Goal: Task Accomplishment & Management: Use online tool/utility

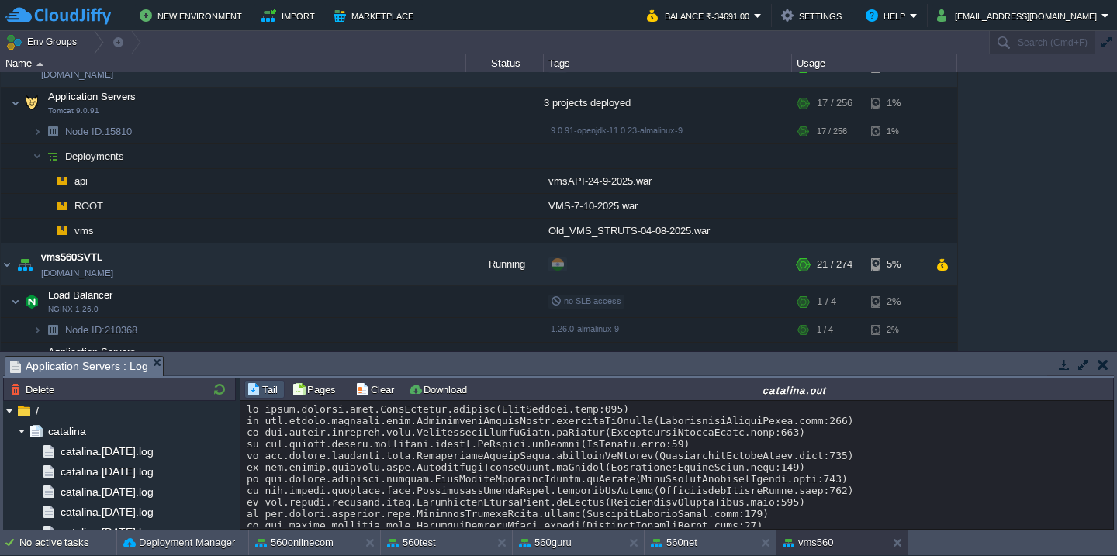
scroll to position [1849, 0]
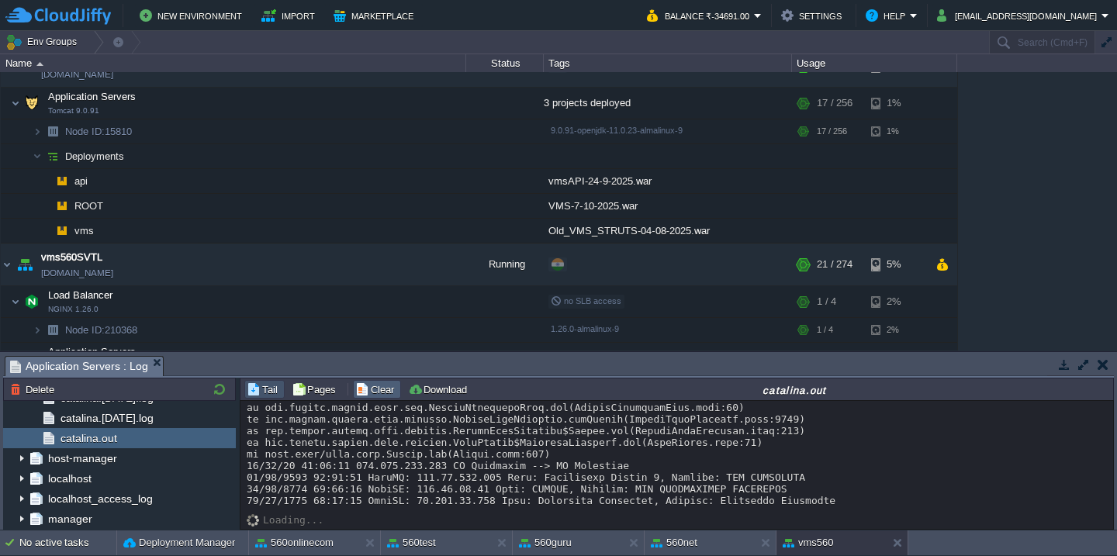
click at [373, 383] on button "Clear" at bounding box center [376, 389] width 43 height 14
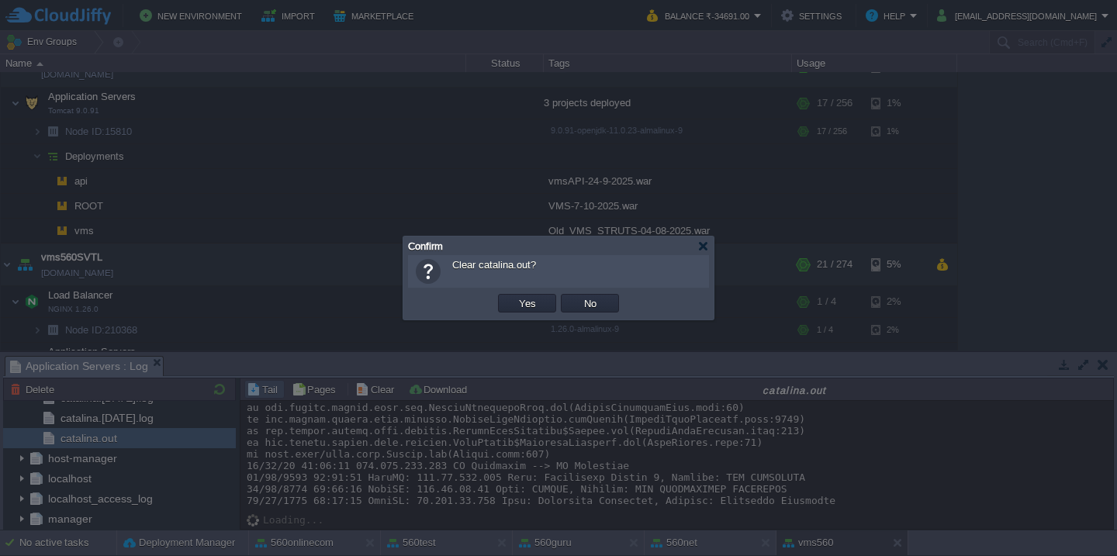
click at [514, 296] on button "Yes" at bounding box center [527, 303] width 26 height 14
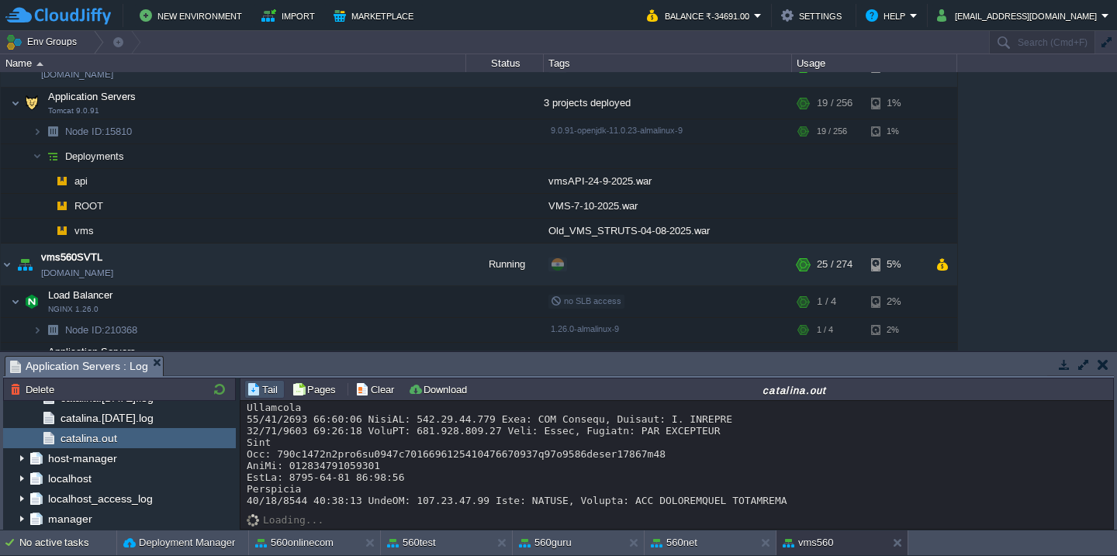
scroll to position [199, 0]
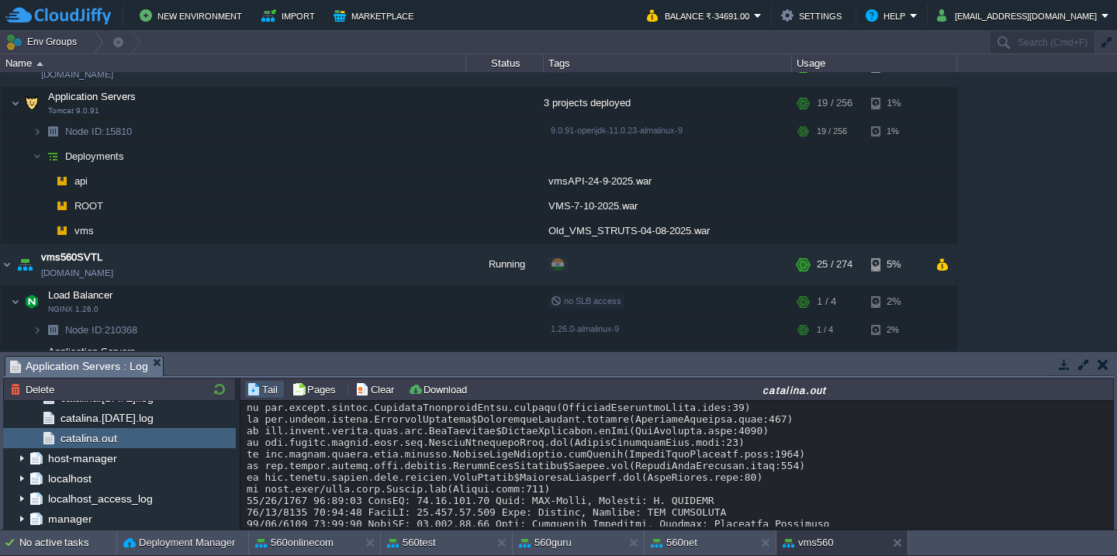
click at [415, 466] on div at bounding box center [677, 448] width 860 height 489
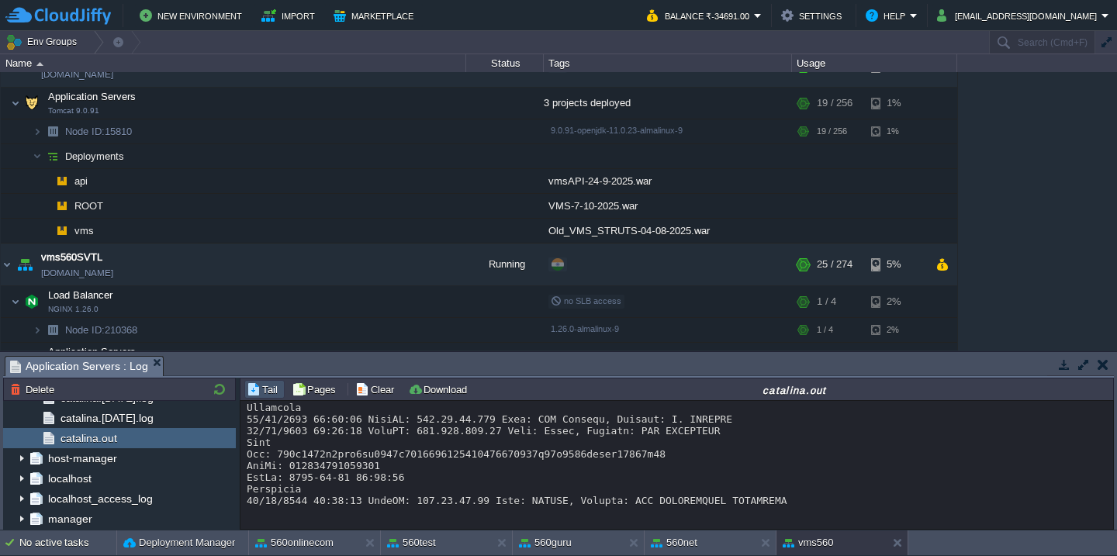
scroll to position [397, 0]
click at [361, 386] on button "Clear" at bounding box center [376, 389] width 43 height 14
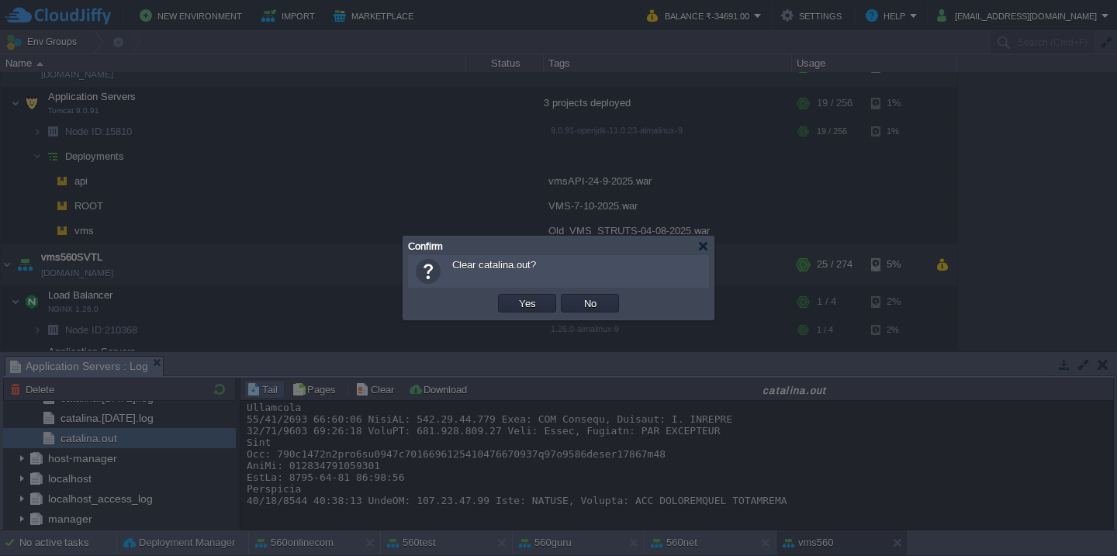
click at [514, 296] on button "Yes" at bounding box center [527, 303] width 26 height 14
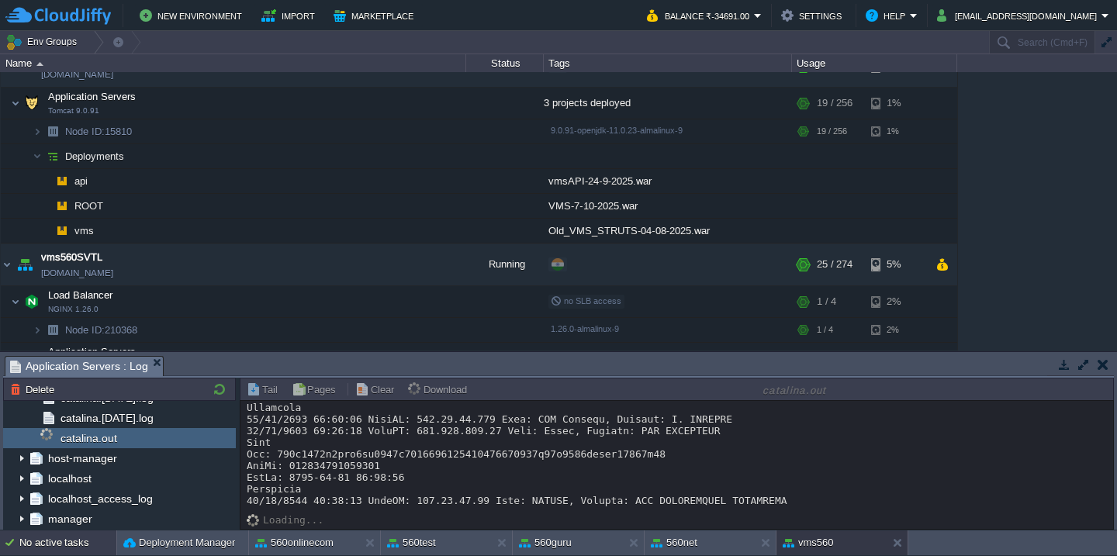
click at [73, 542] on div "No active tasks" at bounding box center [67, 543] width 97 height 25
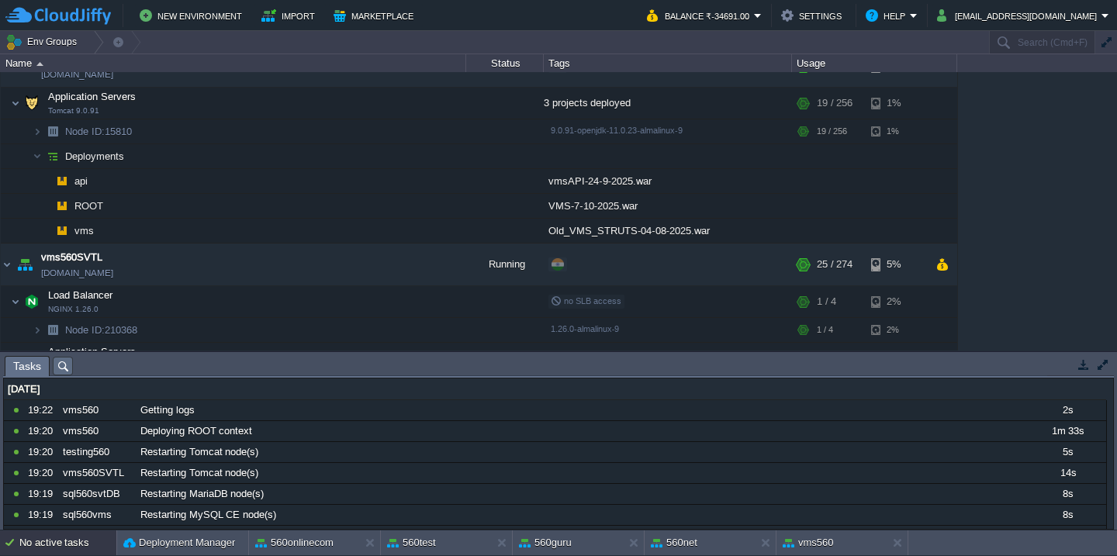
click at [1096, 366] on button "button" at bounding box center [1103, 365] width 14 height 14
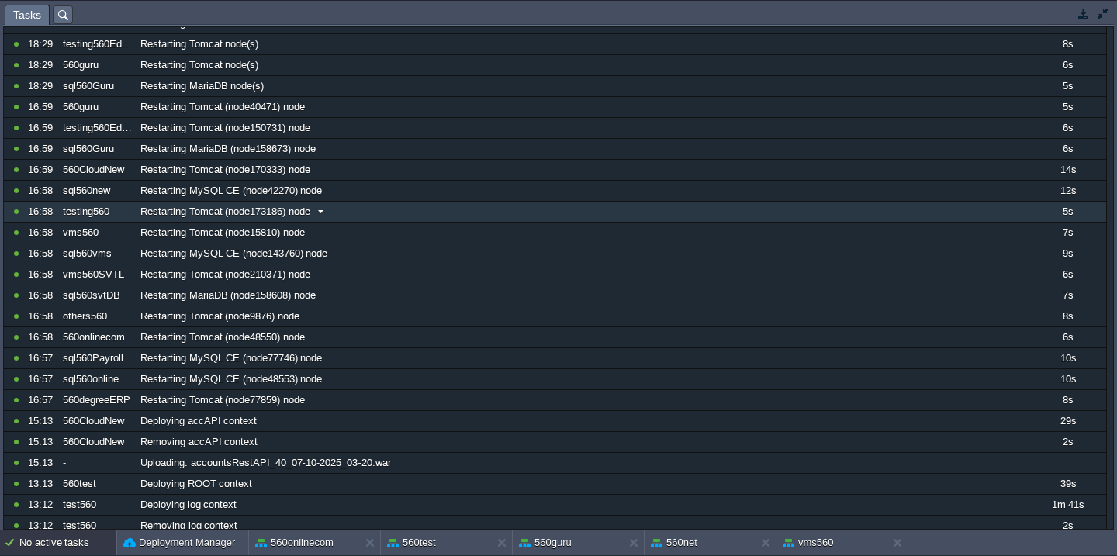
scroll to position [0, 0]
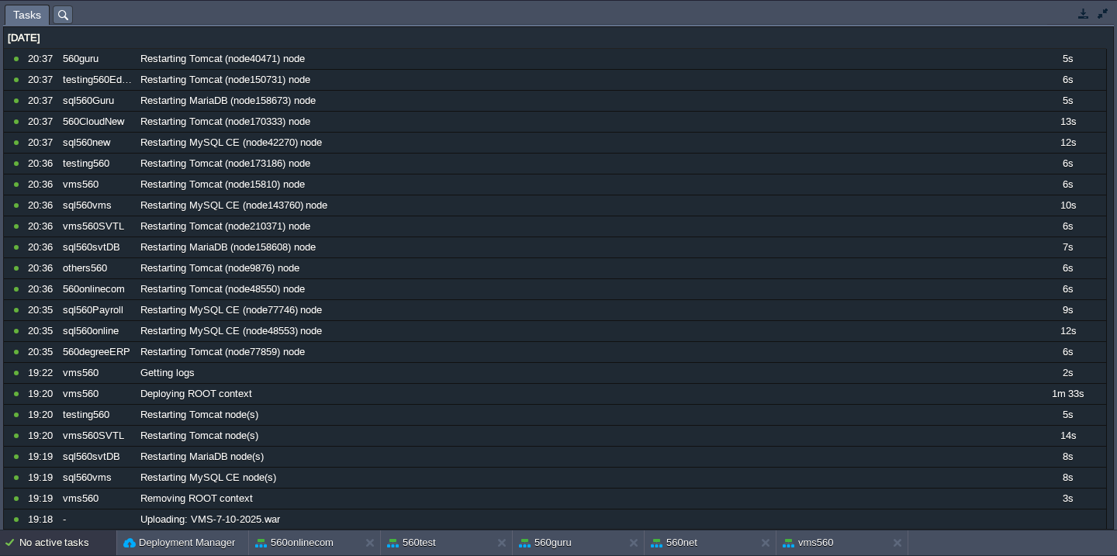
click at [1105, 13] on button "button" at bounding box center [1103, 13] width 14 height 14
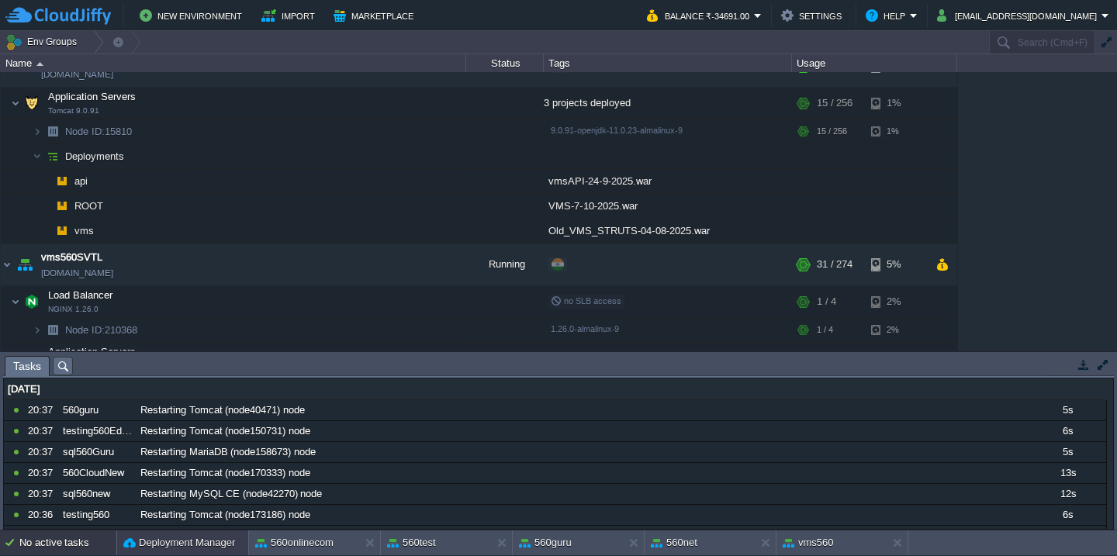
click at [158, 545] on button "Deployment Manager" at bounding box center [179, 543] width 112 height 16
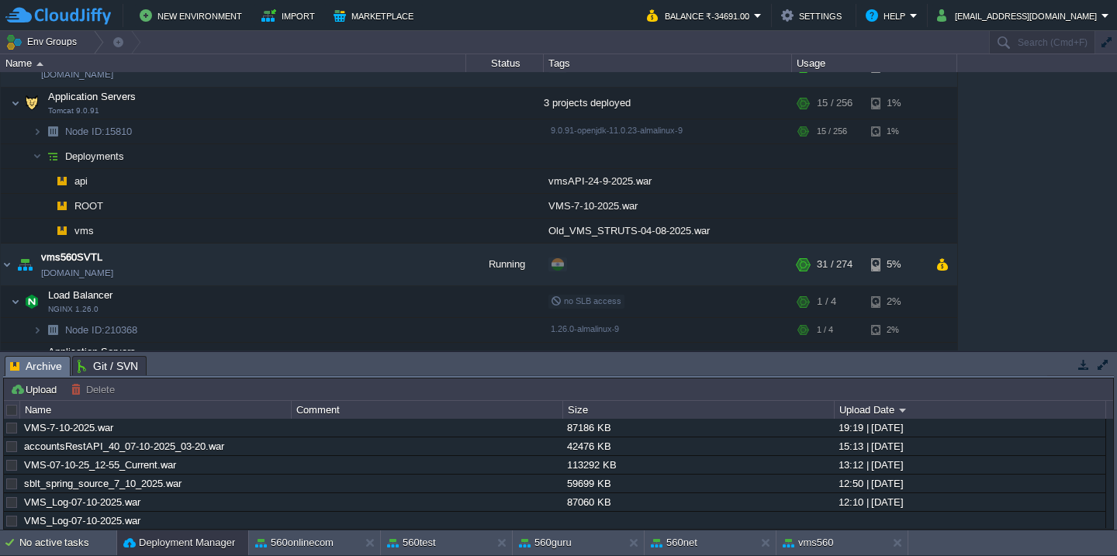
click at [6, 415] on div at bounding box center [12, 410] width 14 height 14
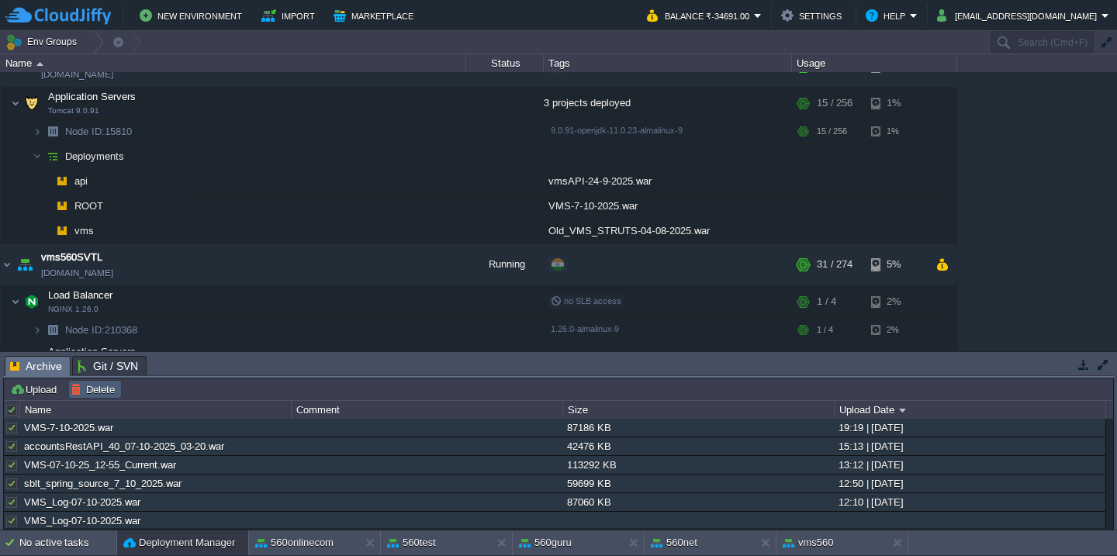
click at [100, 393] on button "Delete" at bounding box center [95, 389] width 49 height 14
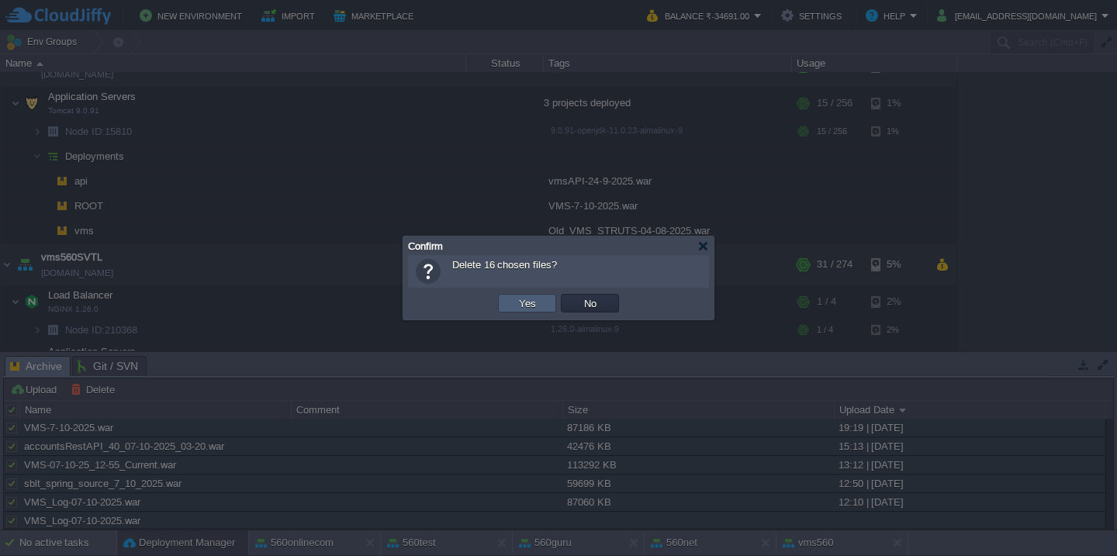
click at [525, 303] on button "Yes" at bounding box center [527, 303] width 26 height 14
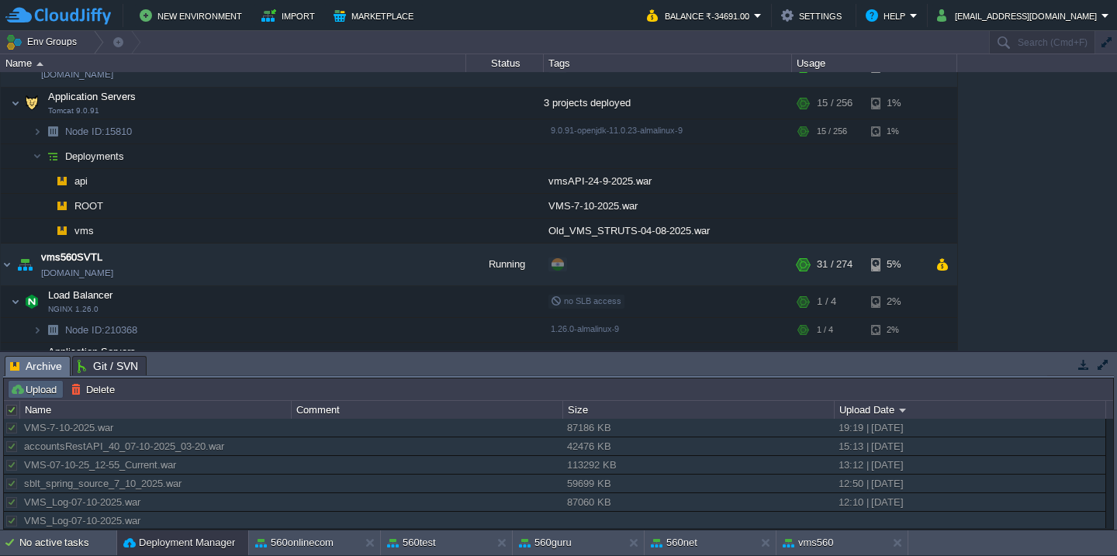
click at [26, 395] on button "Upload" at bounding box center [35, 389] width 51 height 14
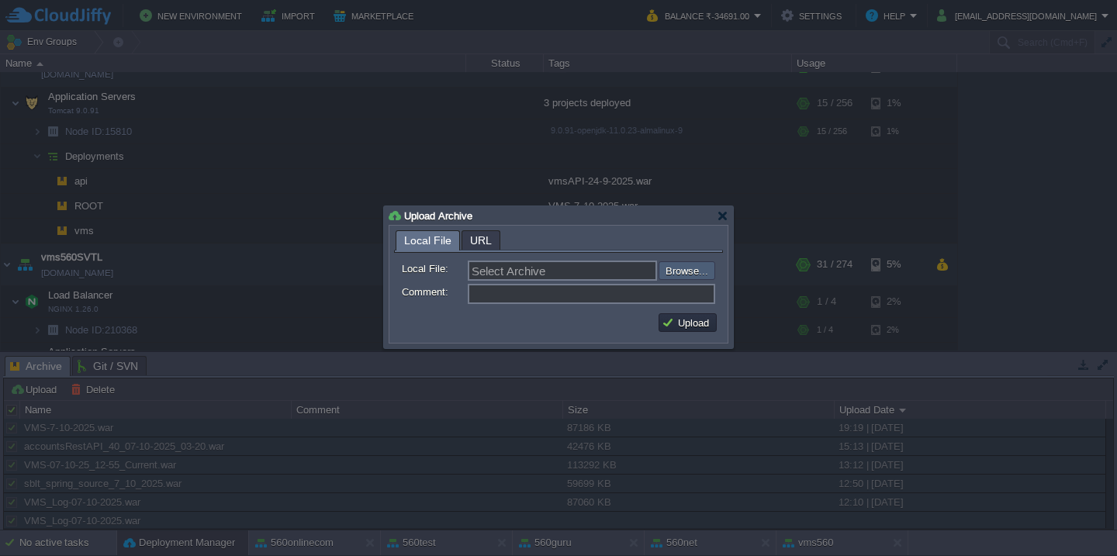
click at [676, 270] on input "file" at bounding box center [617, 270] width 196 height 19
type input "C:\fakepath\HRMSAPI_07-09-2025-21_10.war"
type input "HRMSAPI_07-09-2025-21_10.war"
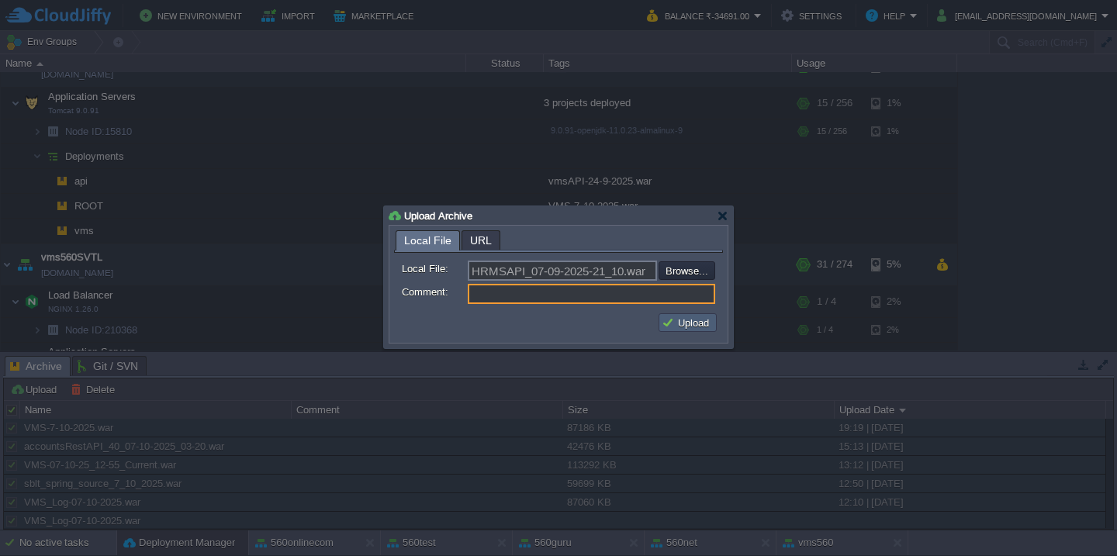
click at [669, 320] on button "Upload" at bounding box center [688, 323] width 52 height 14
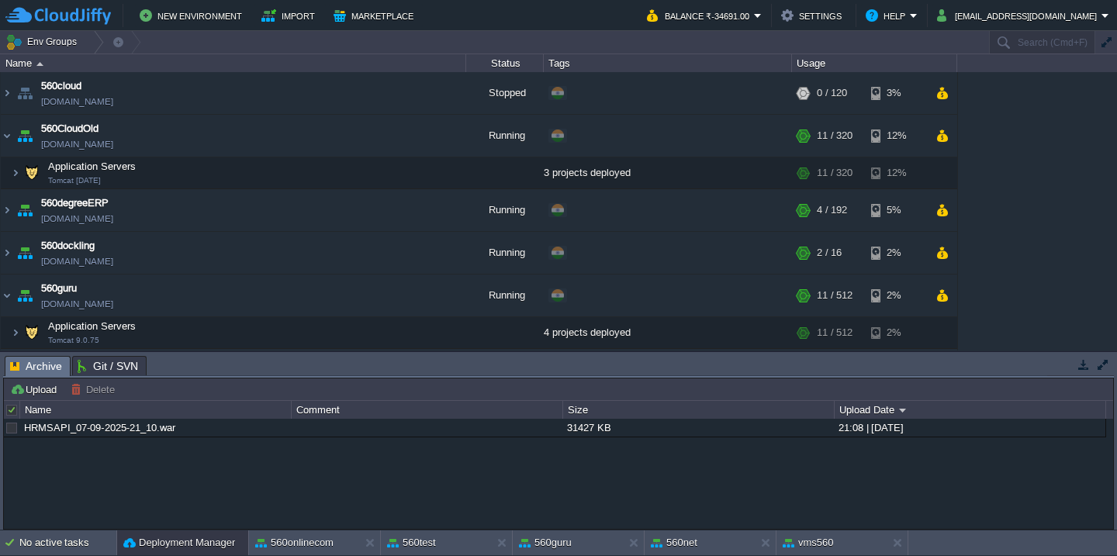
scroll to position [1766, 0]
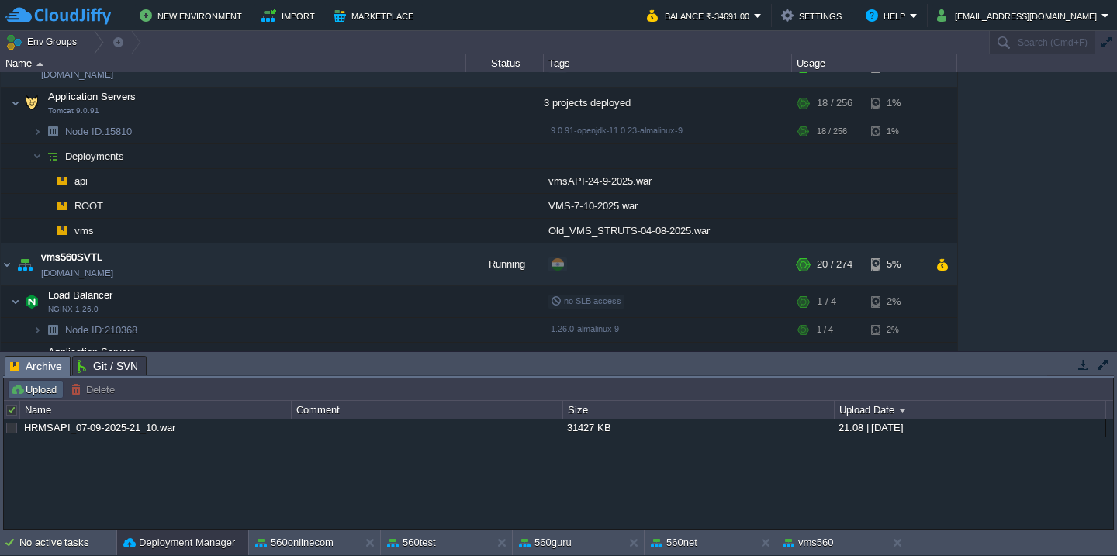
click at [41, 392] on button "Upload" at bounding box center [35, 389] width 51 height 14
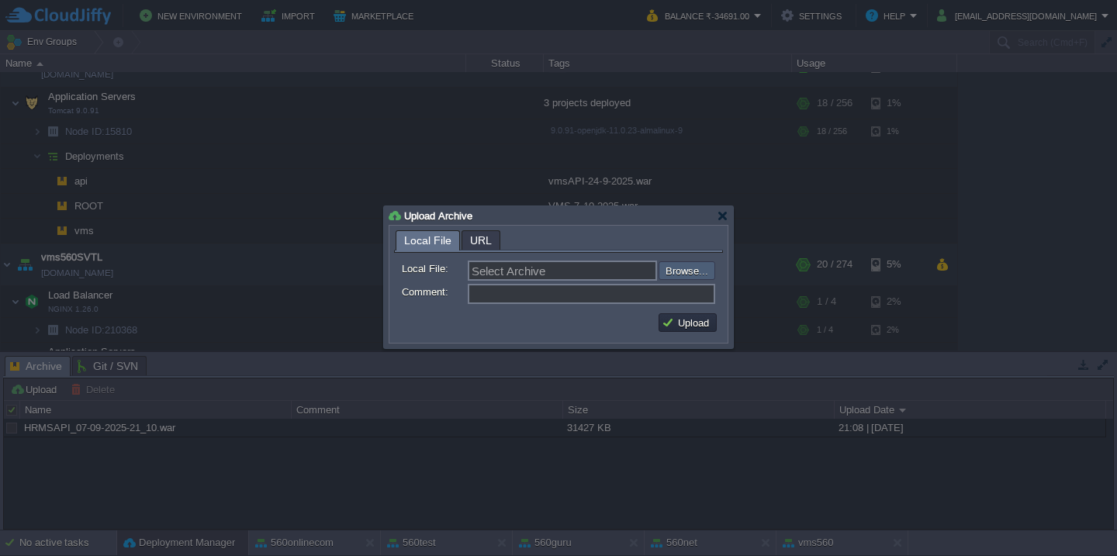
click at [691, 274] on input "file" at bounding box center [617, 270] width 196 height 19
type input "C:\fakepath\HRMS_07-10-2025-21_10.war"
type input "HRMS_07-10-2025-21_10.war"
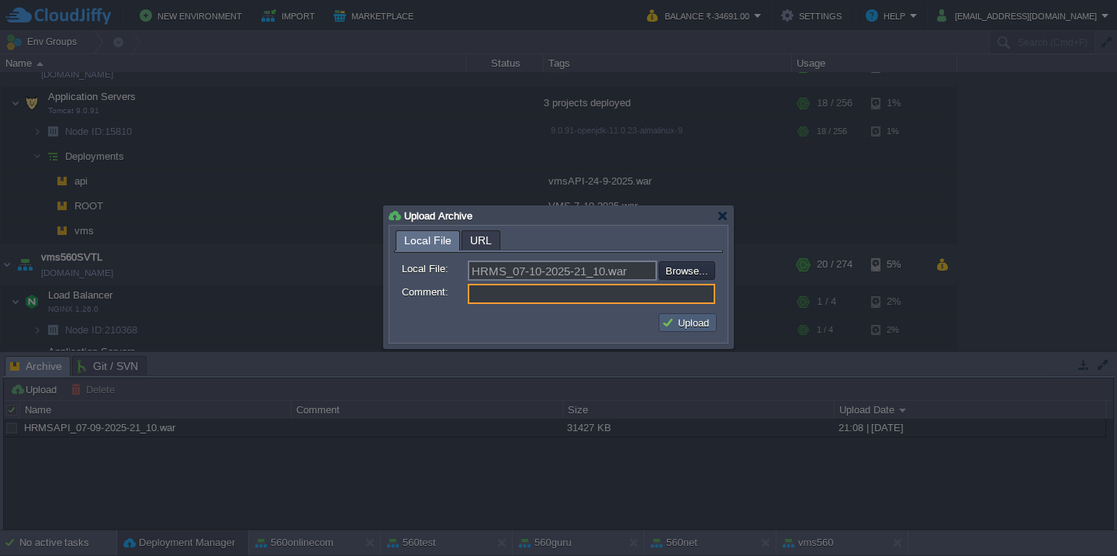
click at [697, 323] on button "Upload" at bounding box center [688, 323] width 52 height 14
